Goal: Task Accomplishment & Management: Manage account settings

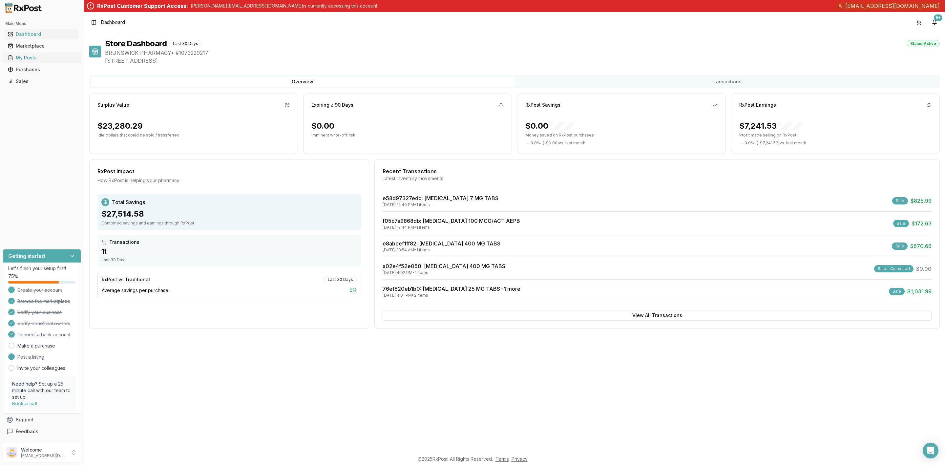
click at [29, 56] on div "My Posts" at bounding box center [42, 57] width 68 height 7
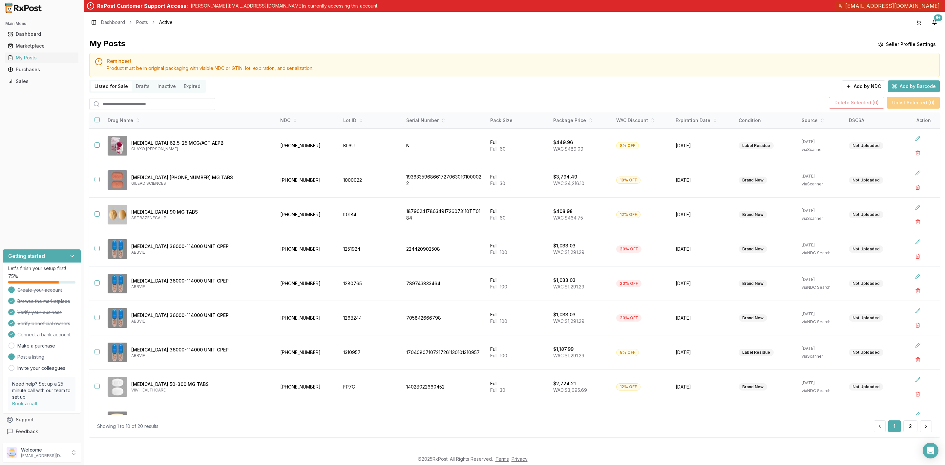
click at [146, 87] on button "Drafts" at bounding box center [143, 86] width 22 height 10
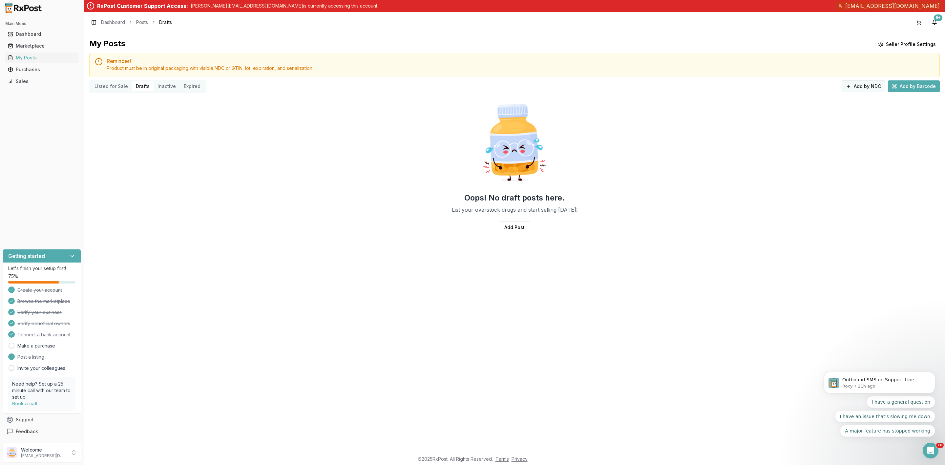
click at [858, 84] on button "Add by NDC" at bounding box center [864, 86] width 44 height 12
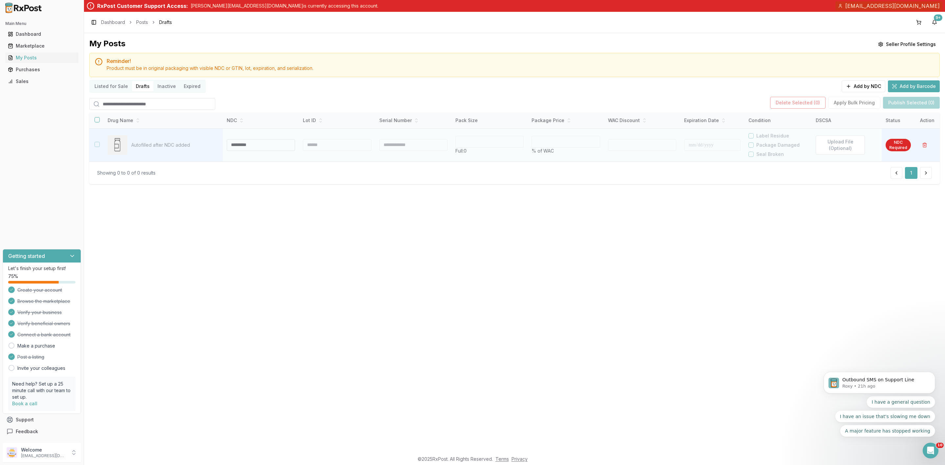
click at [235, 146] on input at bounding box center [261, 145] width 68 height 12
click at [309, 146] on div at bounding box center [336, 145] width 68 height 12
drag, startPoint x: 249, startPoint y: 145, endPoint x: 198, endPoint y: 145, distance: 51.2
click at [198, 145] on tr "Autofilled after NDC added ********* * Full: 0 * % of WAC * Label Residue Packa…" at bounding box center [514, 144] width 850 height 33
click at [313, 148] on div at bounding box center [337, 145] width 68 height 12
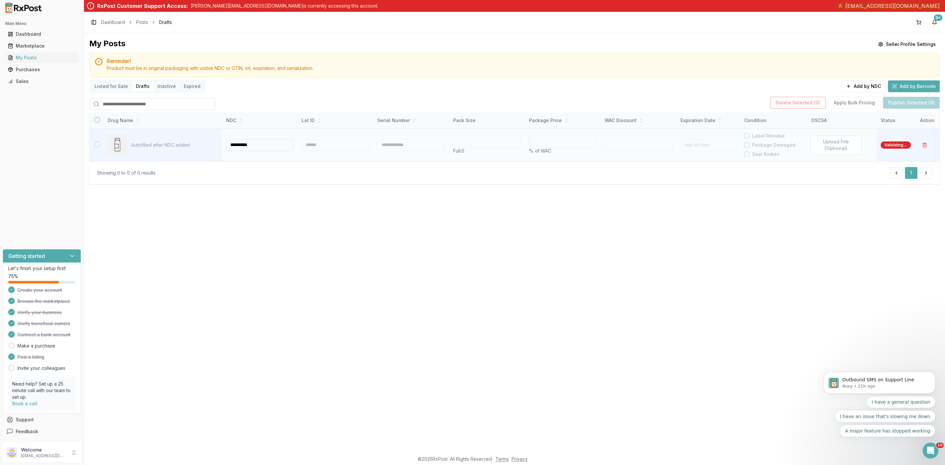
type input "**********"
type input "**"
type input "*"
click at [318, 144] on div at bounding box center [336, 145] width 68 height 12
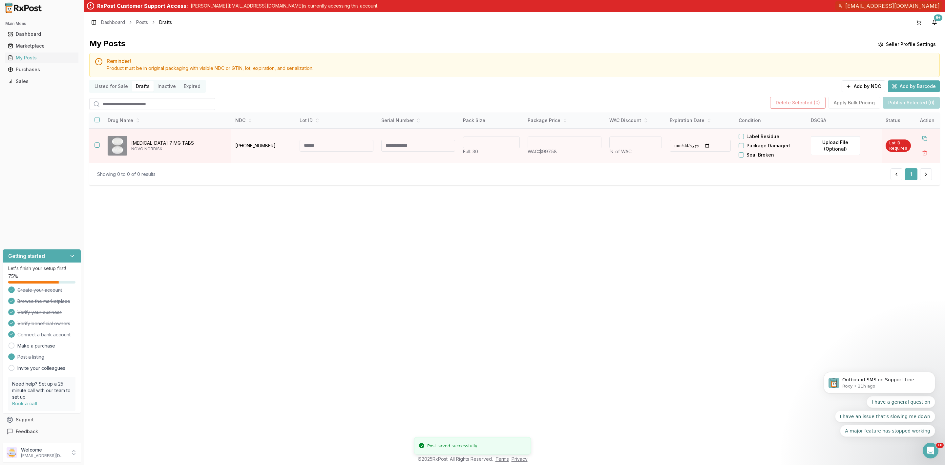
click at [318, 144] on input at bounding box center [337, 146] width 74 height 12
type input "*******"
click at [676, 147] on div at bounding box center [674, 146] width 4 height 12
click at [746, 136] on button "Label Residue" at bounding box center [743, 136] width 5 height 5
click at [696, 145] on input "**********" at bounding box center [702, 146] width 61 height 12
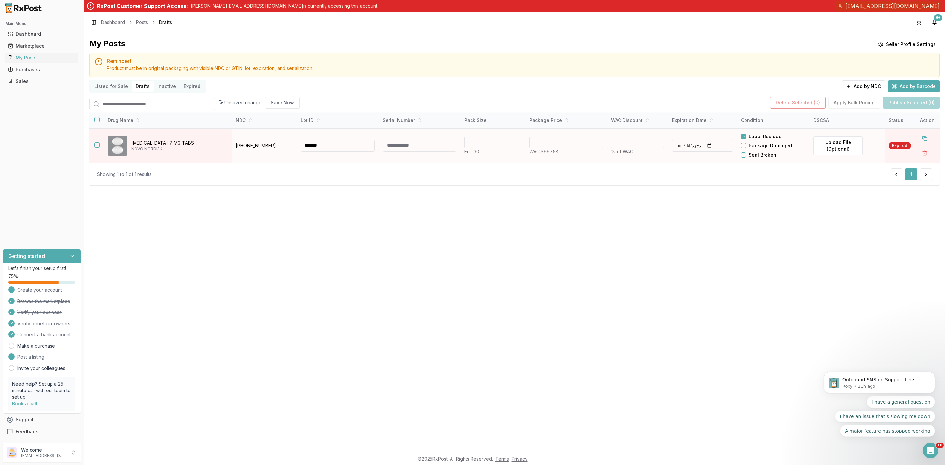
click at [692, 145] on input "**********" at bounding box center [702, 146] width 61 height 12
type input "**********"
click at [291, 103] on button "Save Now" at bounding box center [282, 103] width 34 height 12
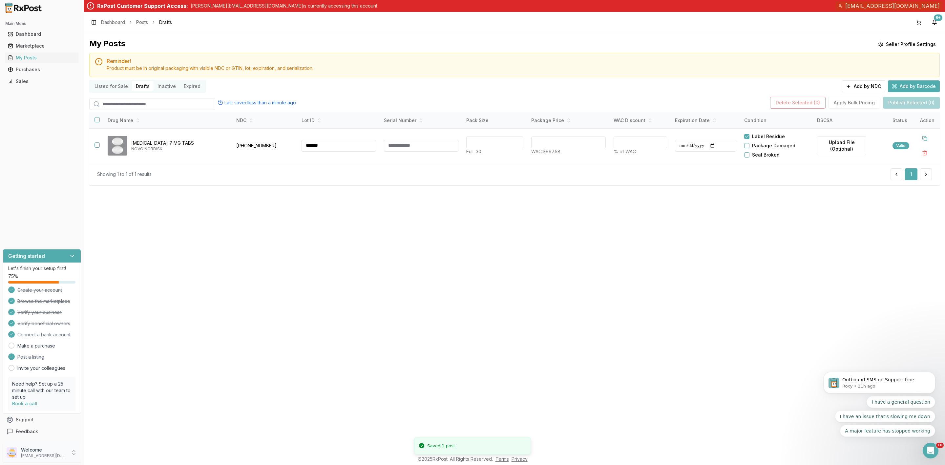
click at [62, 459] on div "Welcome alpesh_jiny@yahoo.com" at bounding box center [42, 453] width 78 height 20
click at [94, 458] on button "Sign Out" at bounding box center [119, 453] width 68 height 11
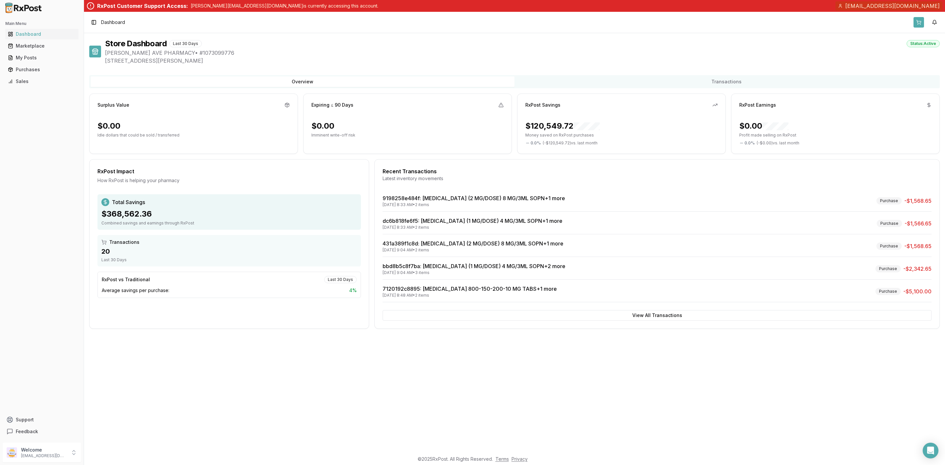
click at [919, 24] on button at bounding box center [918, 22] width 10 height 10
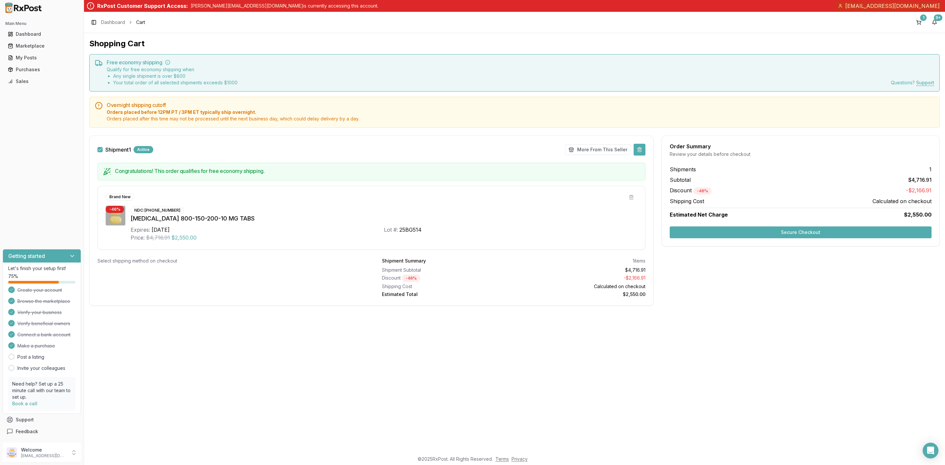
click at [639, 149] on button at bounding box center [640, 150] width 12 height 12
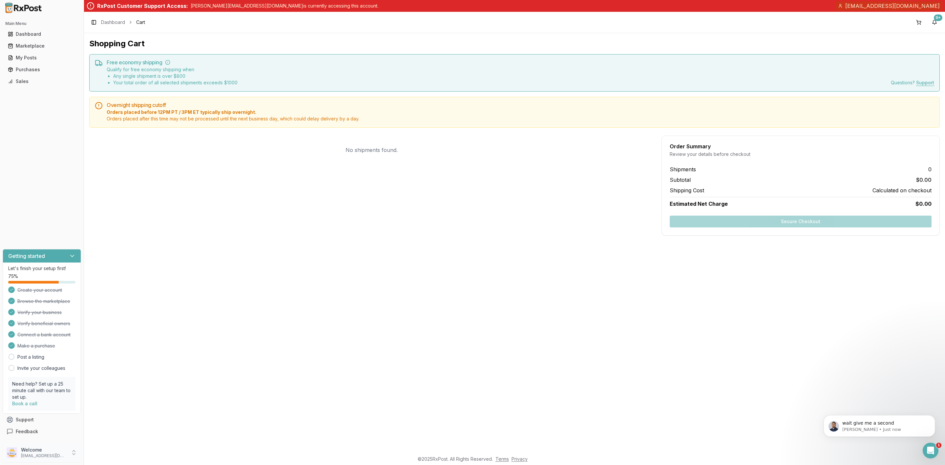
click at [31, 456] on p "[EMAIL_ADDRESS][DOMAIN_NAME]" at bounding box center [44, 455] width 46 height 5
click at [106, 456] on span "Sign Out" at bounding box center [119, 453] width 62 height 7
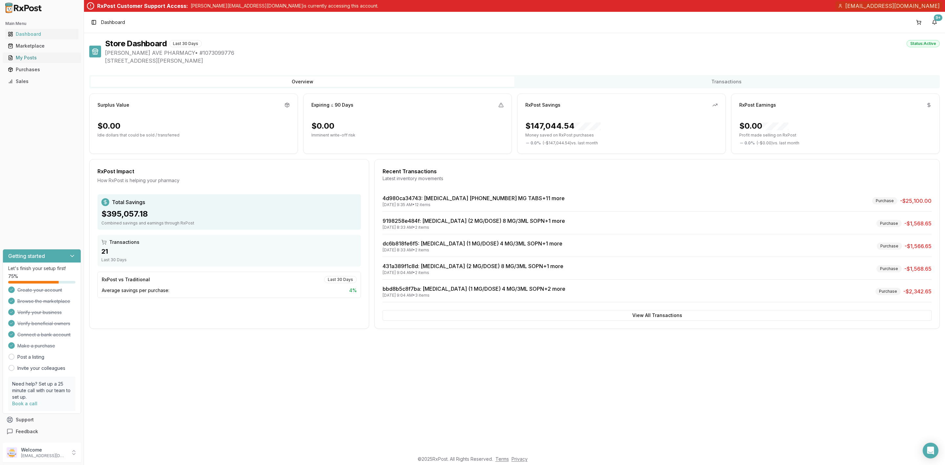
click at [37, 54] on div "My Posts" at bounding box center [42, 57] width 68 height 7
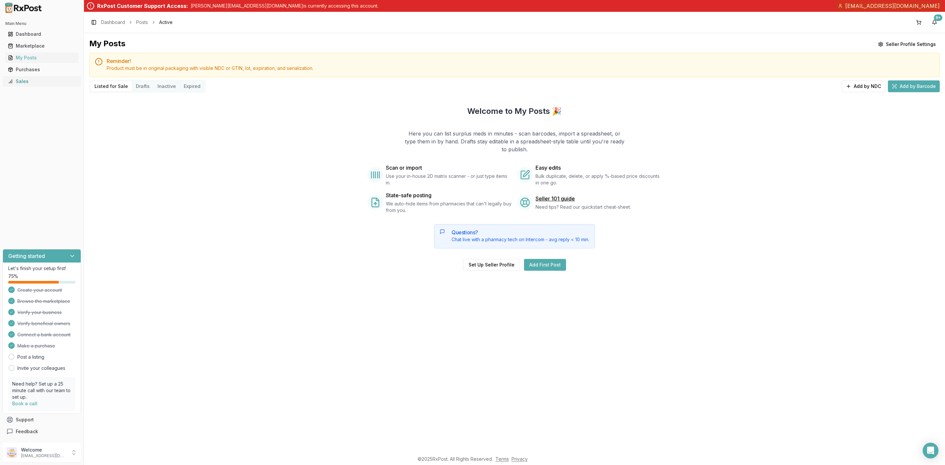
click at [36, 79] on div "Sales" at bounding box center [42, 81] width 68 height 7
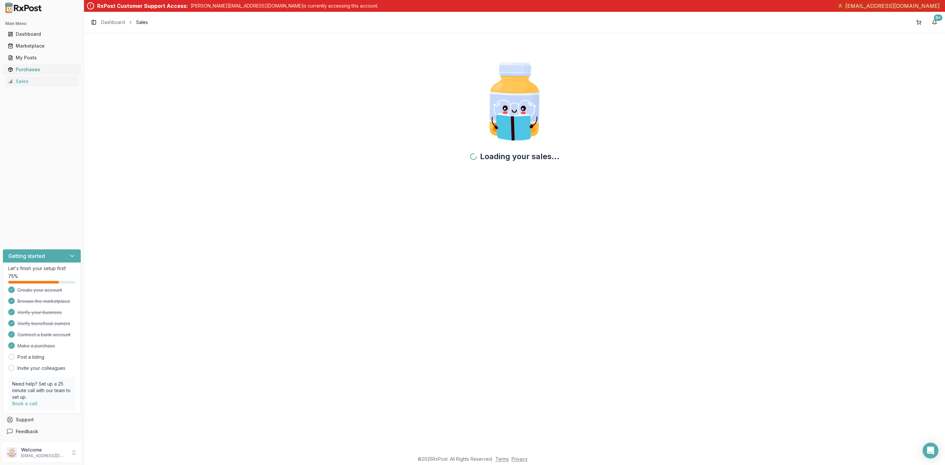
click at [40, 69] on div "Purchases" at bounding box center [42, 69] width 68 height 7
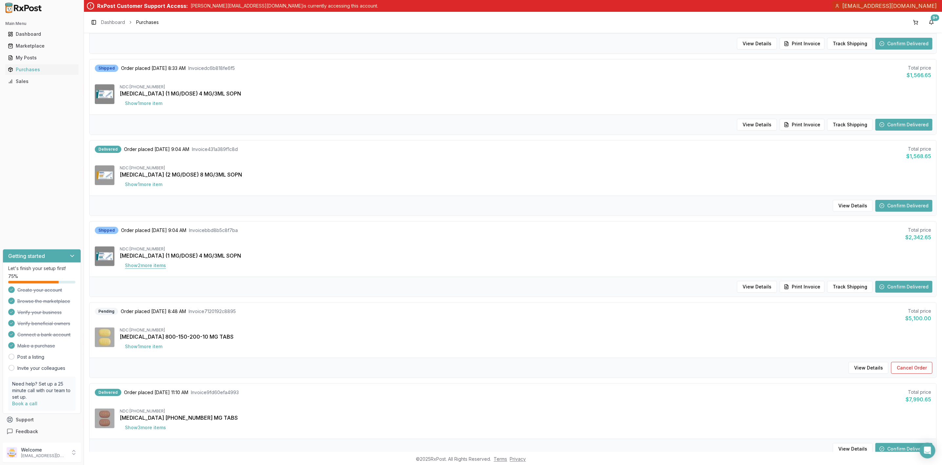
scroll to position [246, 0]
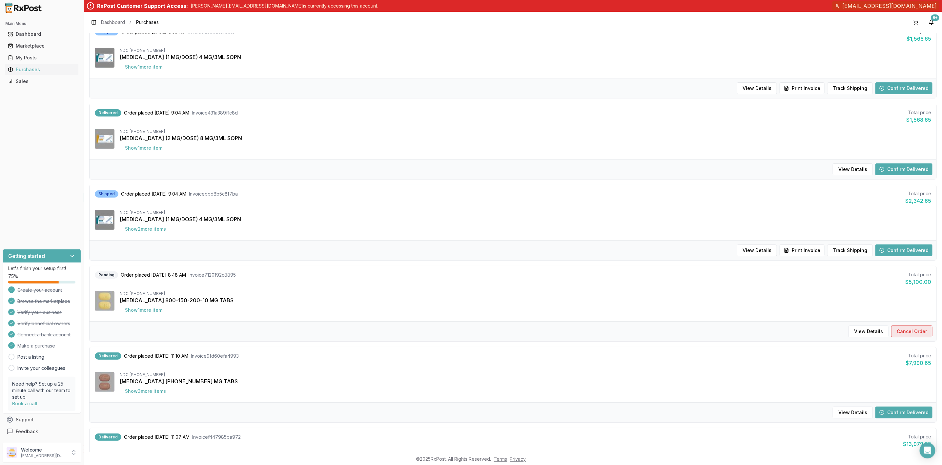
click at [917, 331] on button "Cancel Order" at bounding box center [911, 331] width 41 height 12
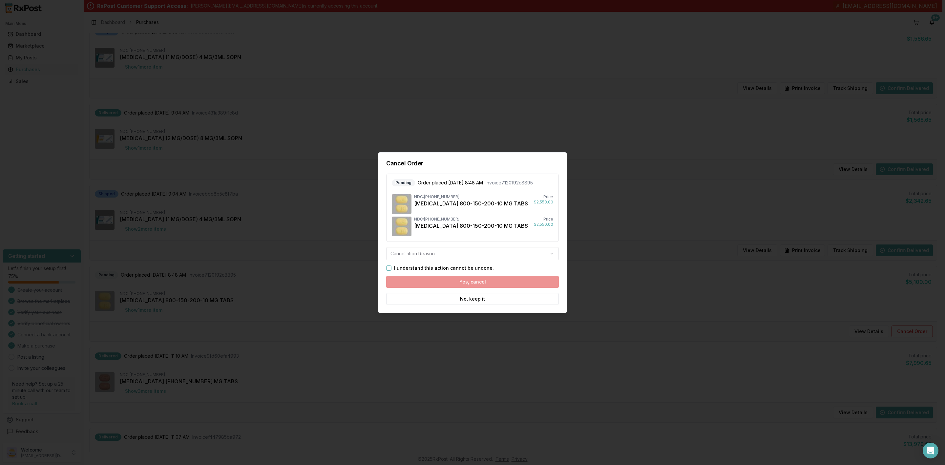
click at [425, 256] on body "Main Menu Dashboard Marketplace My Posts Purchases Sales Getting started Let's …" at bounding box center [471, 232] width 942 height 465
click at [386, 270] on button "I understand this action cannot be undone." at bounding box center [388, 267] width 5 height 5
click at [456, 281] on button "Yes, cancel" at bounding box center [472, 282] width 173 height 12
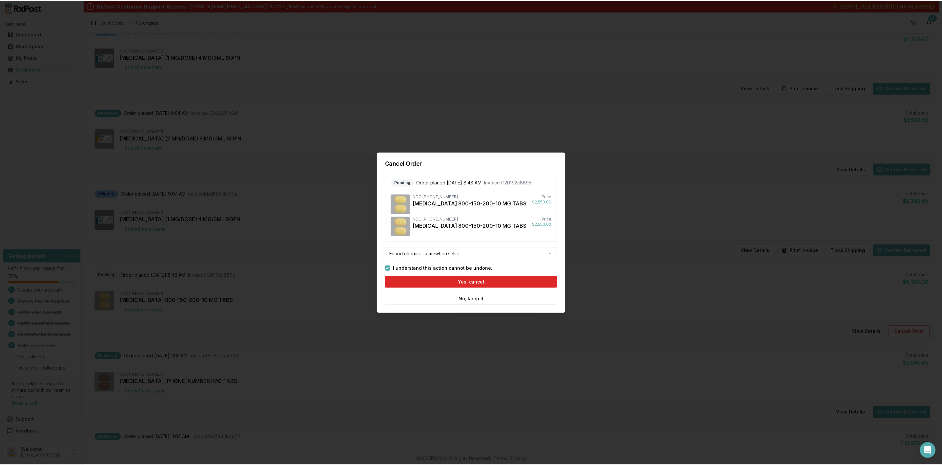
scroll to position [0, 0]
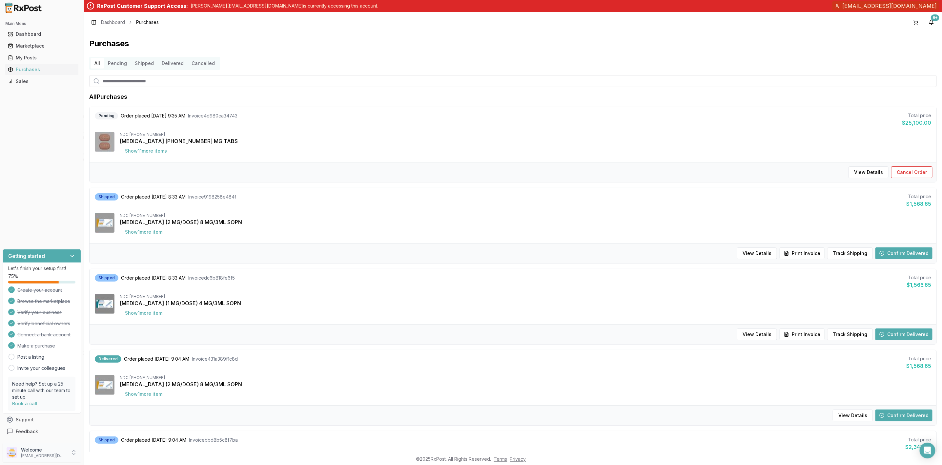
click at [23, 453] on p "Welcome" at bounding box center [44, 450] width 46 height 7
click at [121, 459] on button "Sign Out" at bounding box center [119, 453] width 68 height 11
